Goal: Task Accomplishment & Management: Use online tool/utility

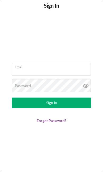
click at [68, 71] on input "Email" at bounding box center [51, 69] width 79 height 13
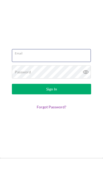
type input "[PERSON_NAME][EMAIL_ADDRESS][DOMAIN_NAME]"
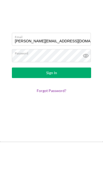
click at [69, 98] on button "Sign In" at bounding box center [51, 103] width 79 height 11
click at [76, 98] on button "Sign In" at bounding box center [51, 103] width 79 height 11
